Goal: Transaction & Acquisition: Purchase product/service

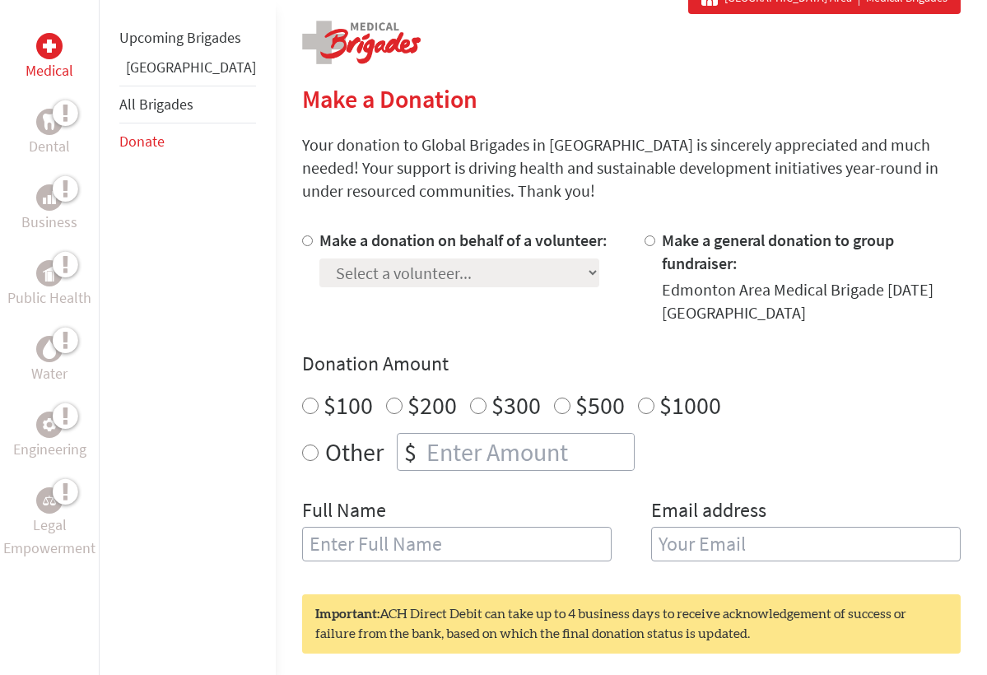
scroll to position [328, 0]
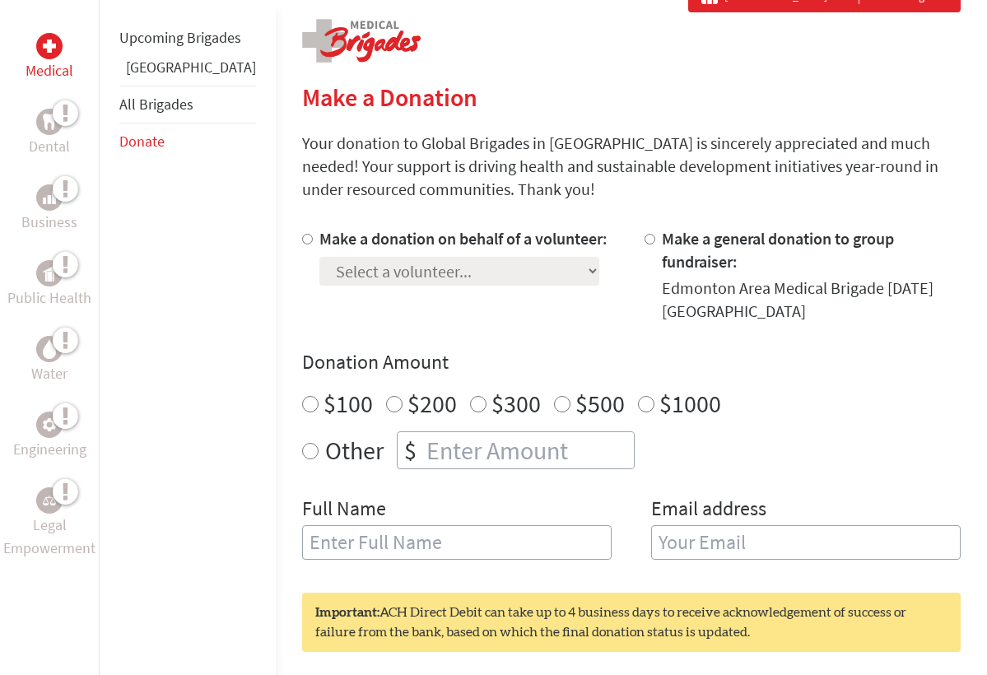
click at [302, 241] on input "Make a donation on behalf of a volunteer:" at bounding box center [307, 239] width 11 height 11
radio input "true"
select select "4603A7BB-7CF8-11F0-9E6E-42010A400005"
click at [386, 396] on input "$200" at bounding box center [394, 404] width 16 height 16
radio input "true"
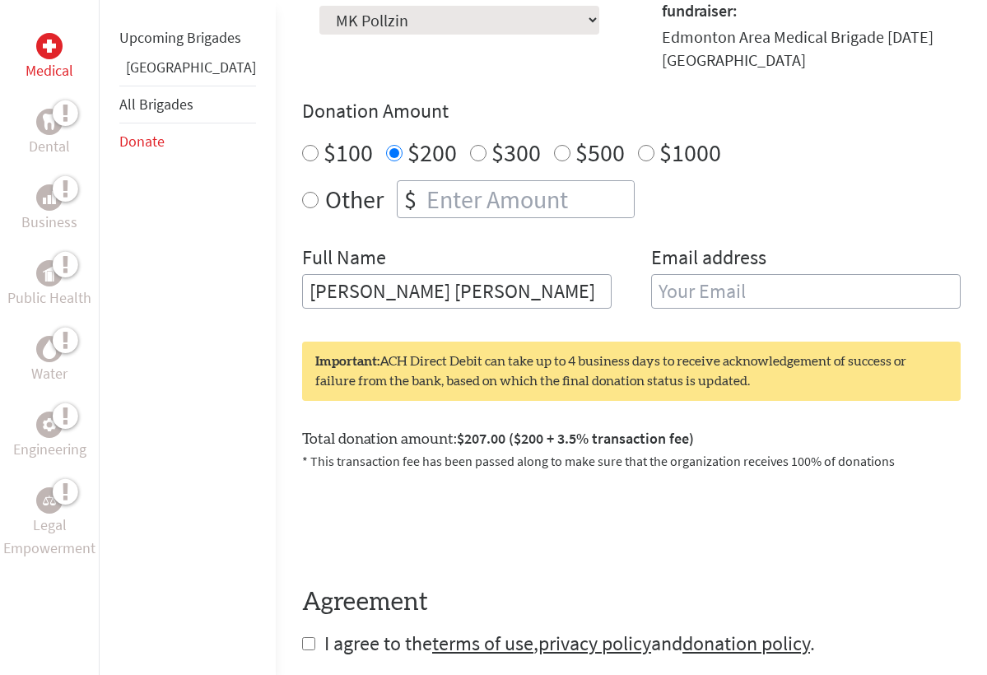
scroll to position [612, 0]
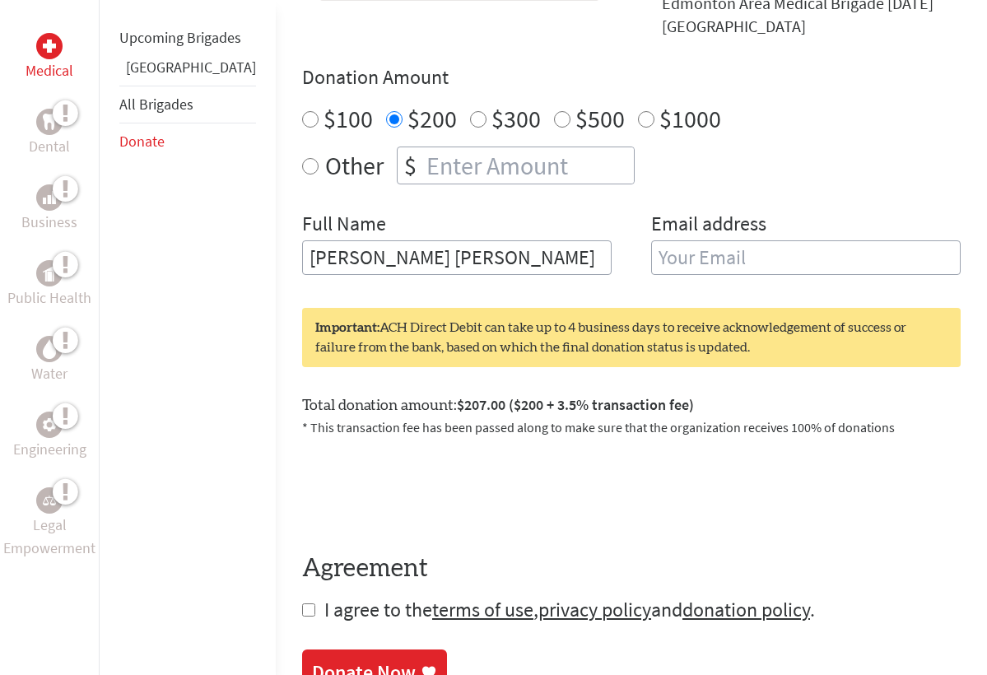
type input "[PERSON_NAME] [PERSON_NAME]"
type input "[EMAIL_ADDRESS][DOMAIN_NAME]"
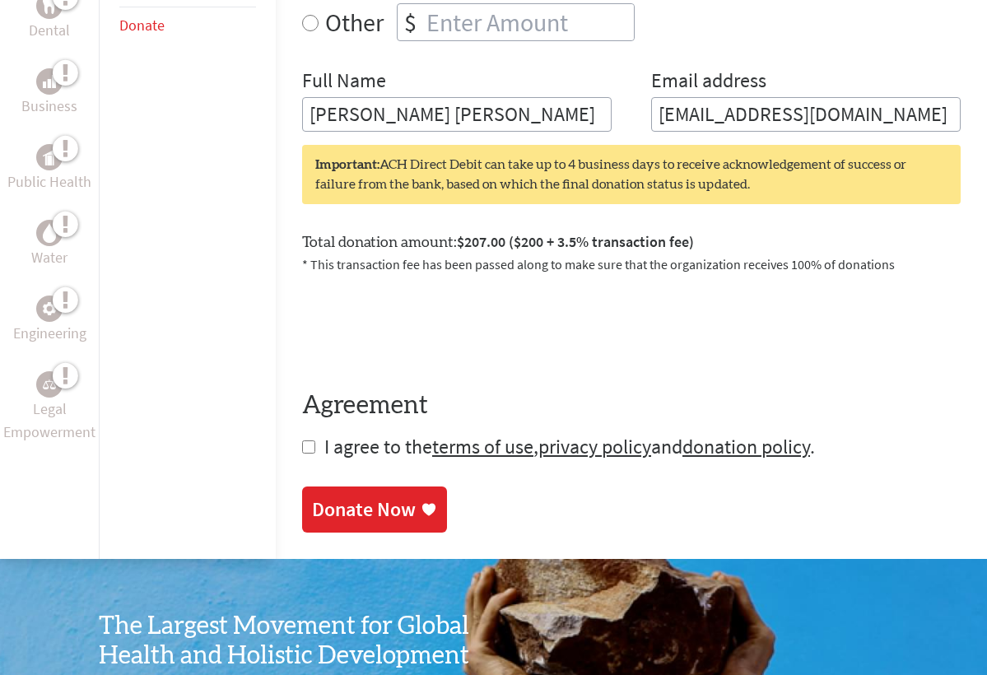
scroll to position [771, 0]
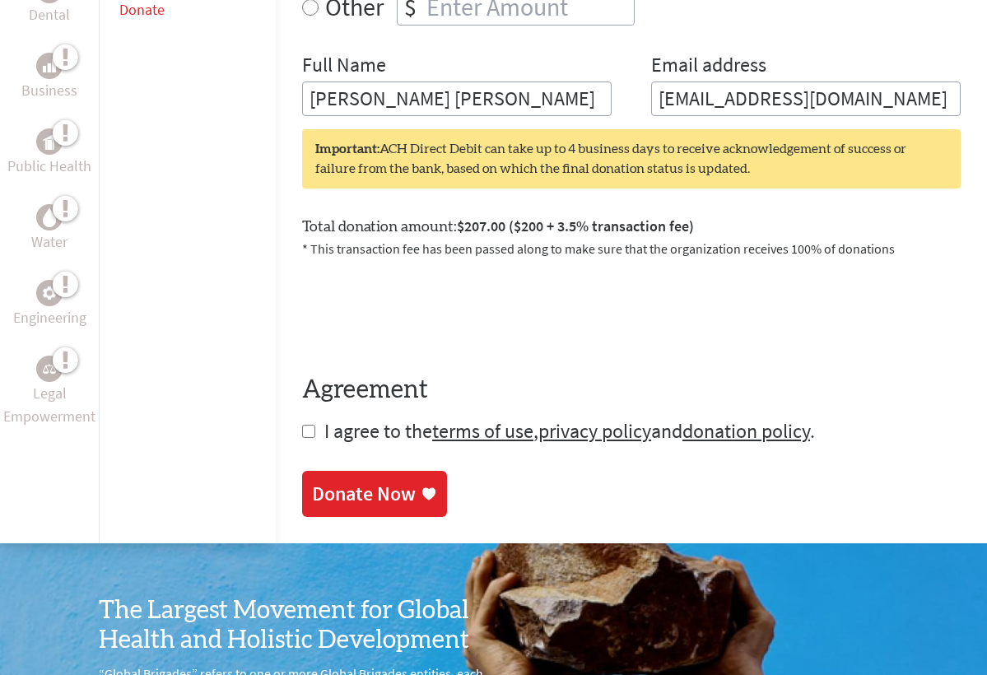
click at [239, 414] on div "Medical Dental Business Public Health Water Engineering Legal Empowerment Upcom…" at bounding box center [493, 39] width 987 height 1007
click at [302, 425] on input "checkbox" at bounding box center [308, 431] width 13 height 13
checkbox input "true"
click at [302, 472] on link "Donate Now" at bounding box center [374, 495] width 145 height 46
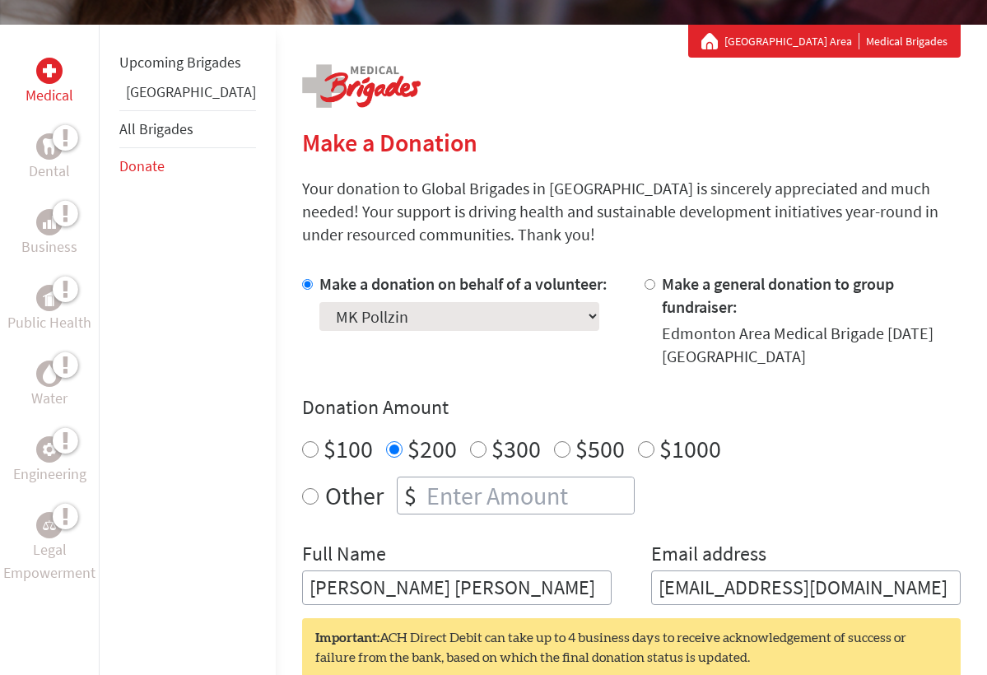
scroll to position [293, 0]
